Goal: Task Accomplishment & Management: Complete application form

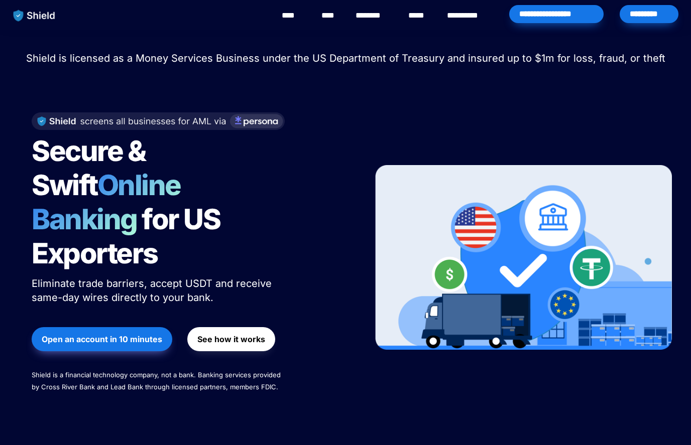
click at [93, 334] on strong "Open an account in 10 minutes" at bounding box center [102, 339] width 120 height 10
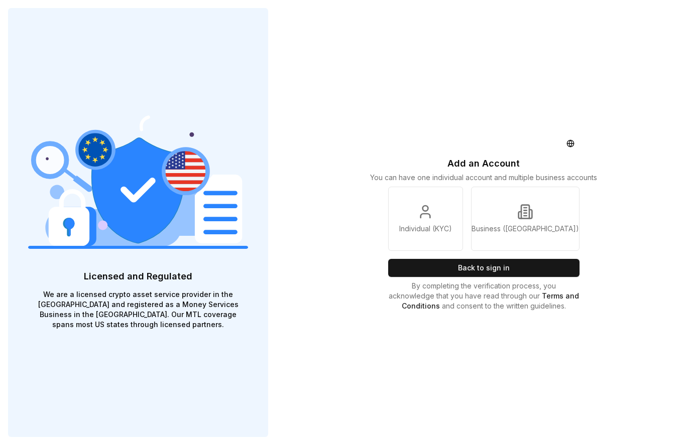
click at [452, 234] on p "Individual (KYC)" at bounding box center [425, 229] width 53 height 10
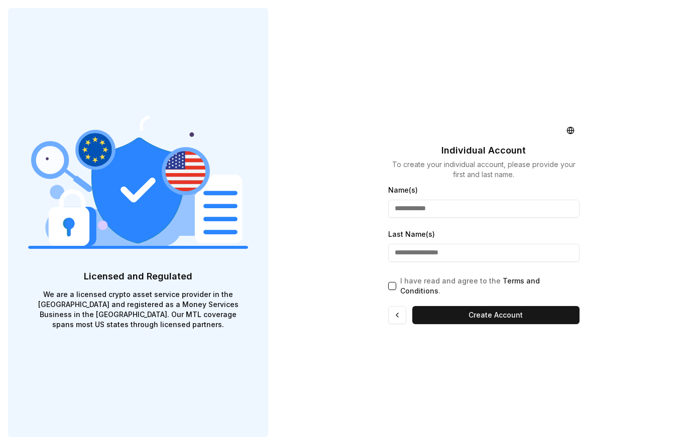
click at [550, 218] on input "Name(s)" at bounding box center [483, 209] width 191 height 18
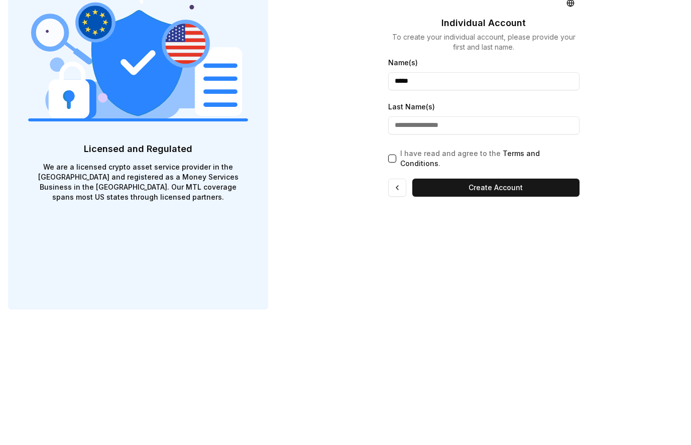
type input "*****"
click at [542, 244] on input "Last Name(s)" at bounding box center [483, 253] width 191 height 18
type input "******"
click at [652, 134] on div "Individual Account To create your individual account, please provide your first…" at bounding box center [483, 222] width 415 height 445
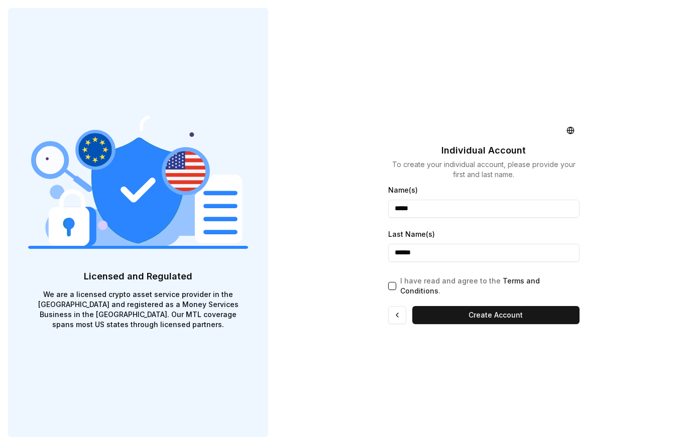
click at [409, 280] on p "I have read and agree to the Terms and Conditions ." at bounding box center [489, 286] width 179 height 20
click at [396, 282] on button "I have read and agree to the Terms and Conditions ." at bounding box center [392, 286] width 8 height 8
click at [529, 307] on button "Create Account" at bounding box center [495, 315] width 167 height 18
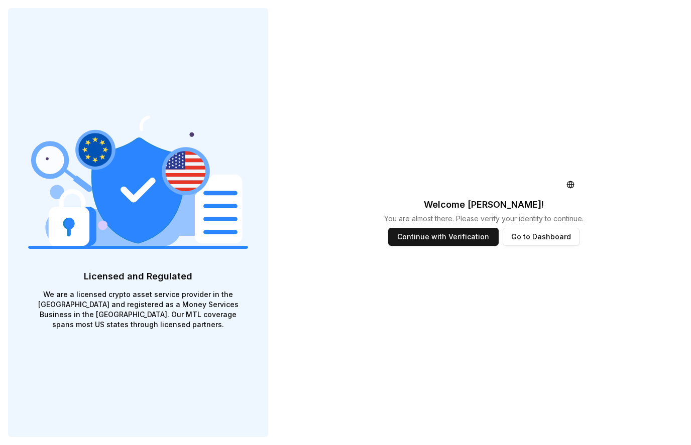
click at [485, 239] on button "Continue with Verification" at bounding box center [443, 237] width 110 height 18
